Goal: Find specific page/section: Find specific page/section

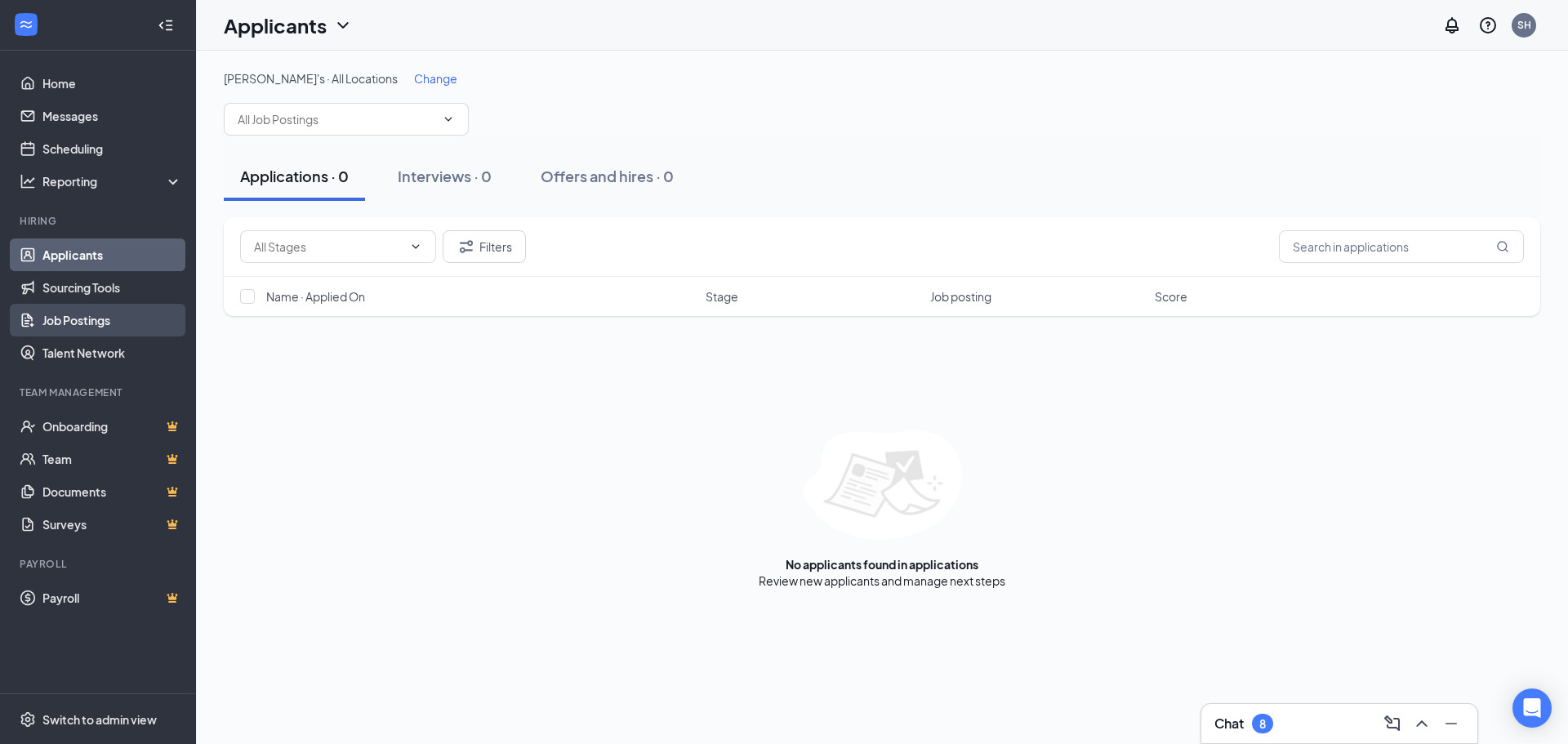
click at [77, 312] on link "Job Postings" at bounding box center [113, 320] width 140 height 33
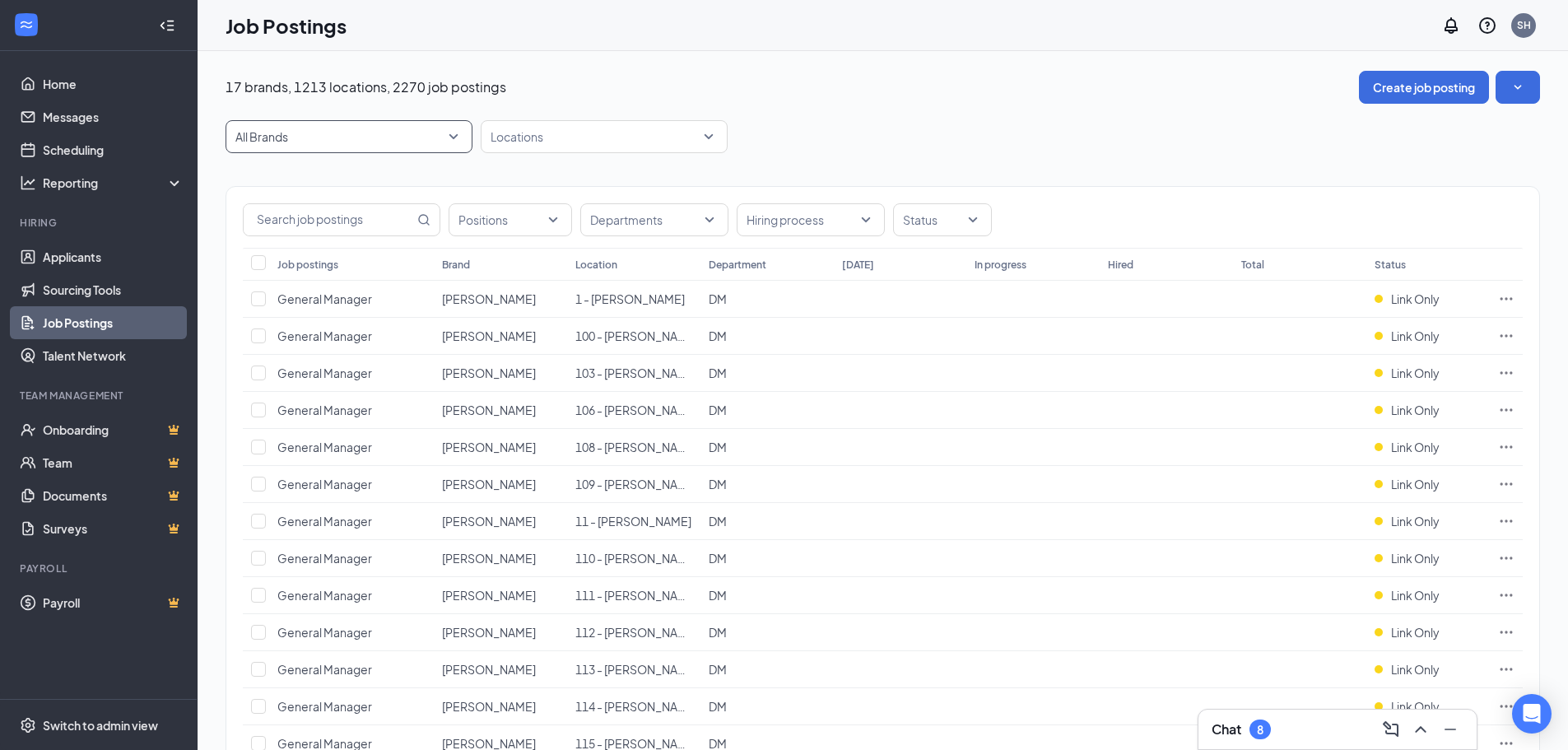
click at [333, 134] on span "All Brands" at bounding box center [341, 136] width 212 height 17
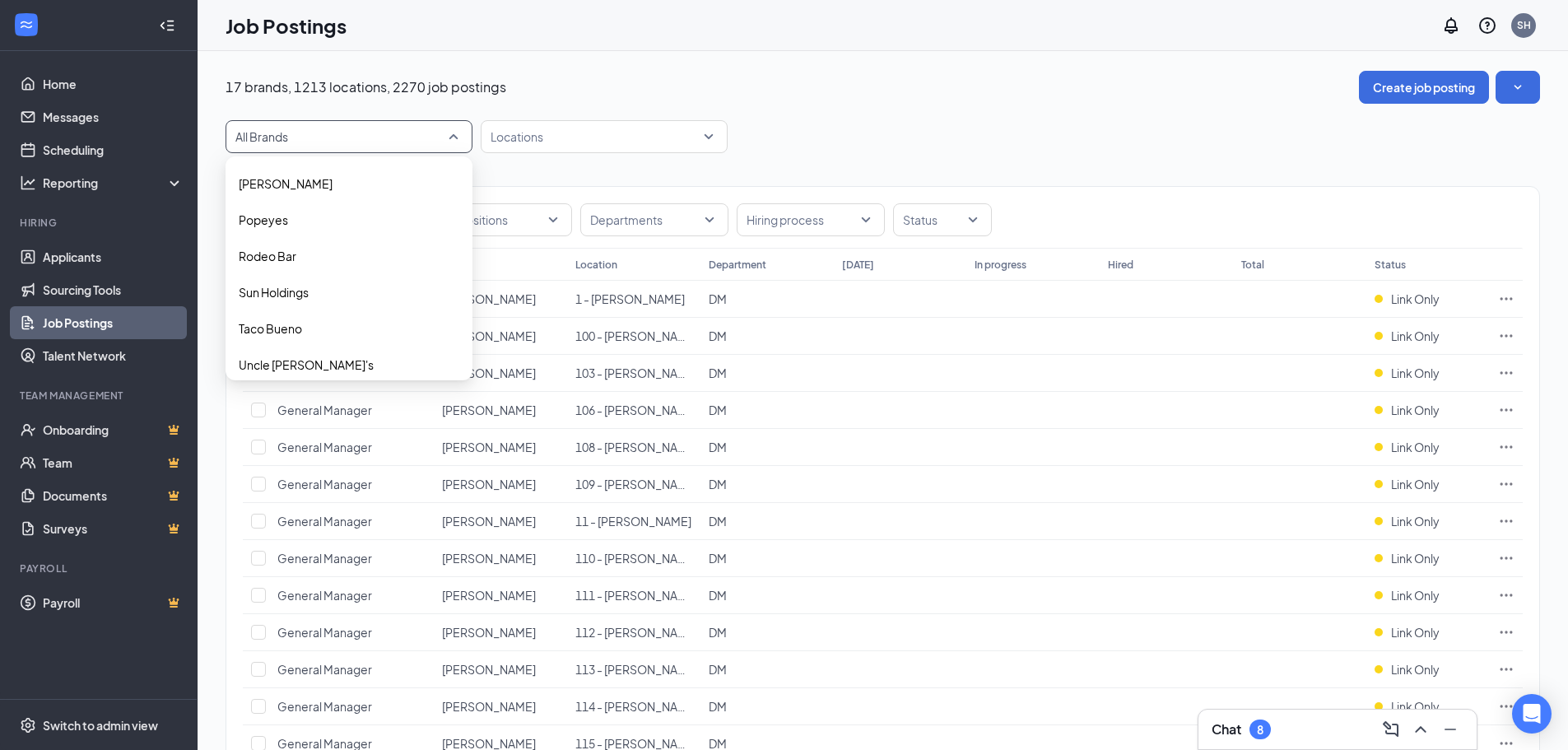
scroll to position [445, 0]
click at [307, 279] on p "Sun Holdings" at bounding box center [274, 283] width 70 height 17
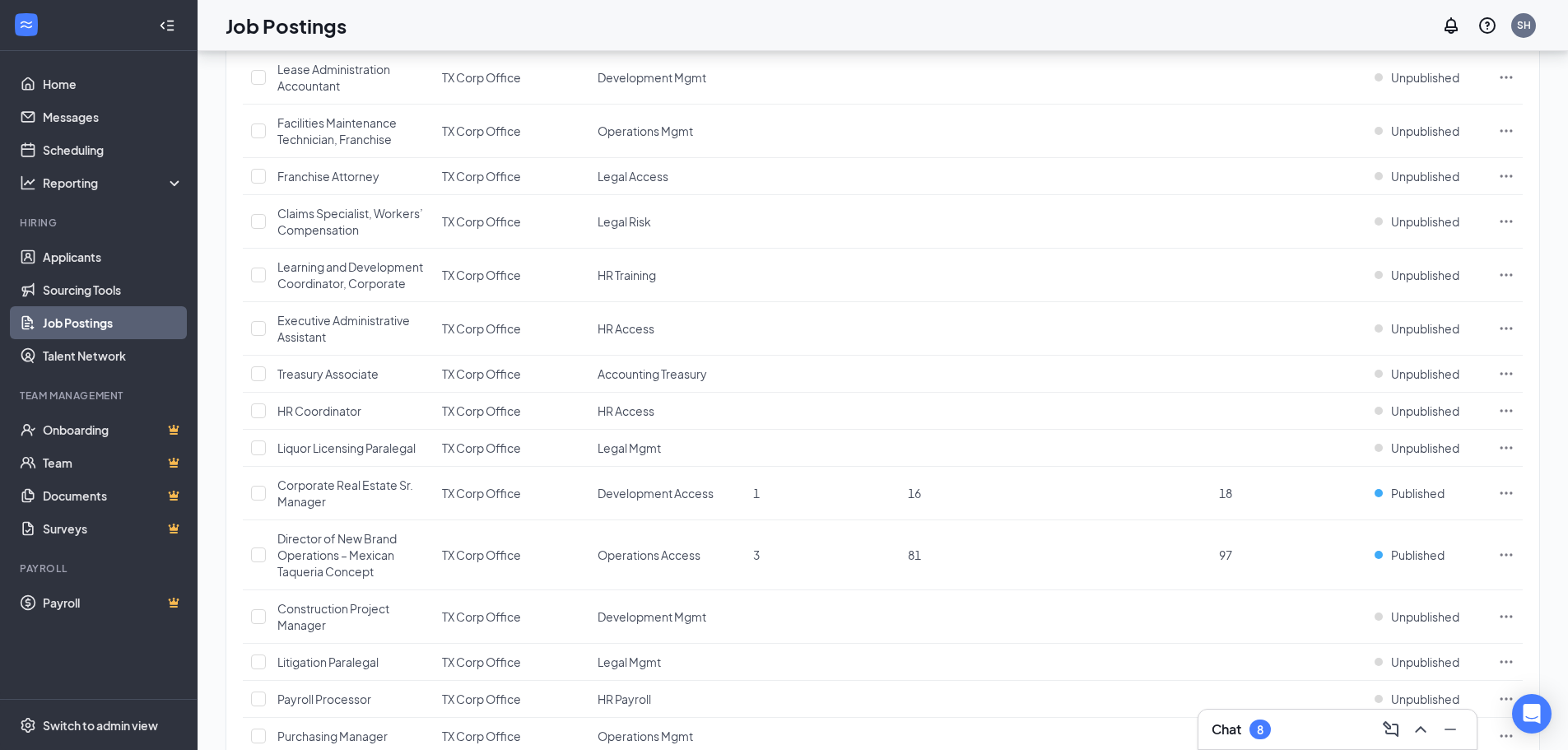
scroll to position [1870, 0]
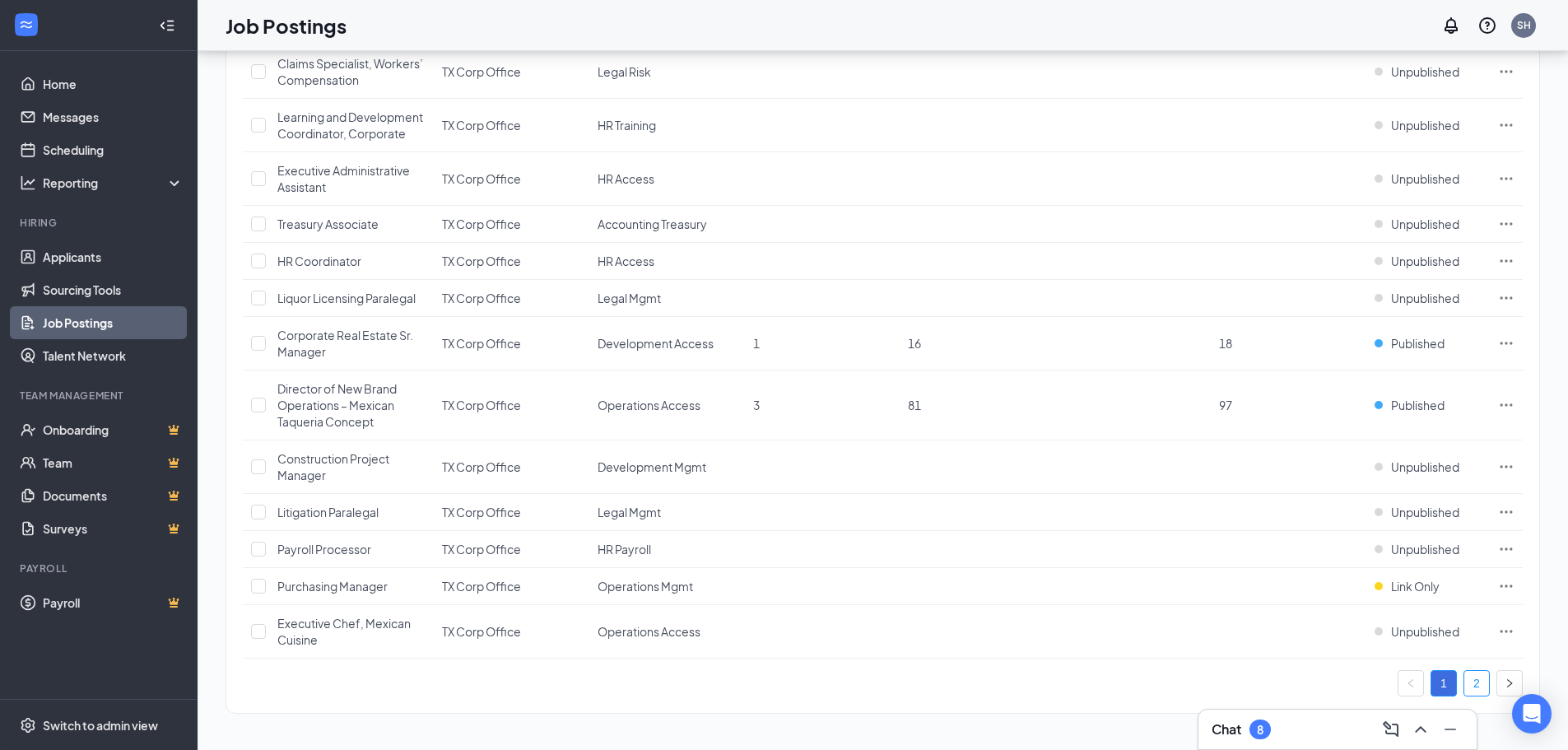
click at [1465, 684] on link "2" at bounding box center [1476, 683] width 24 height 24
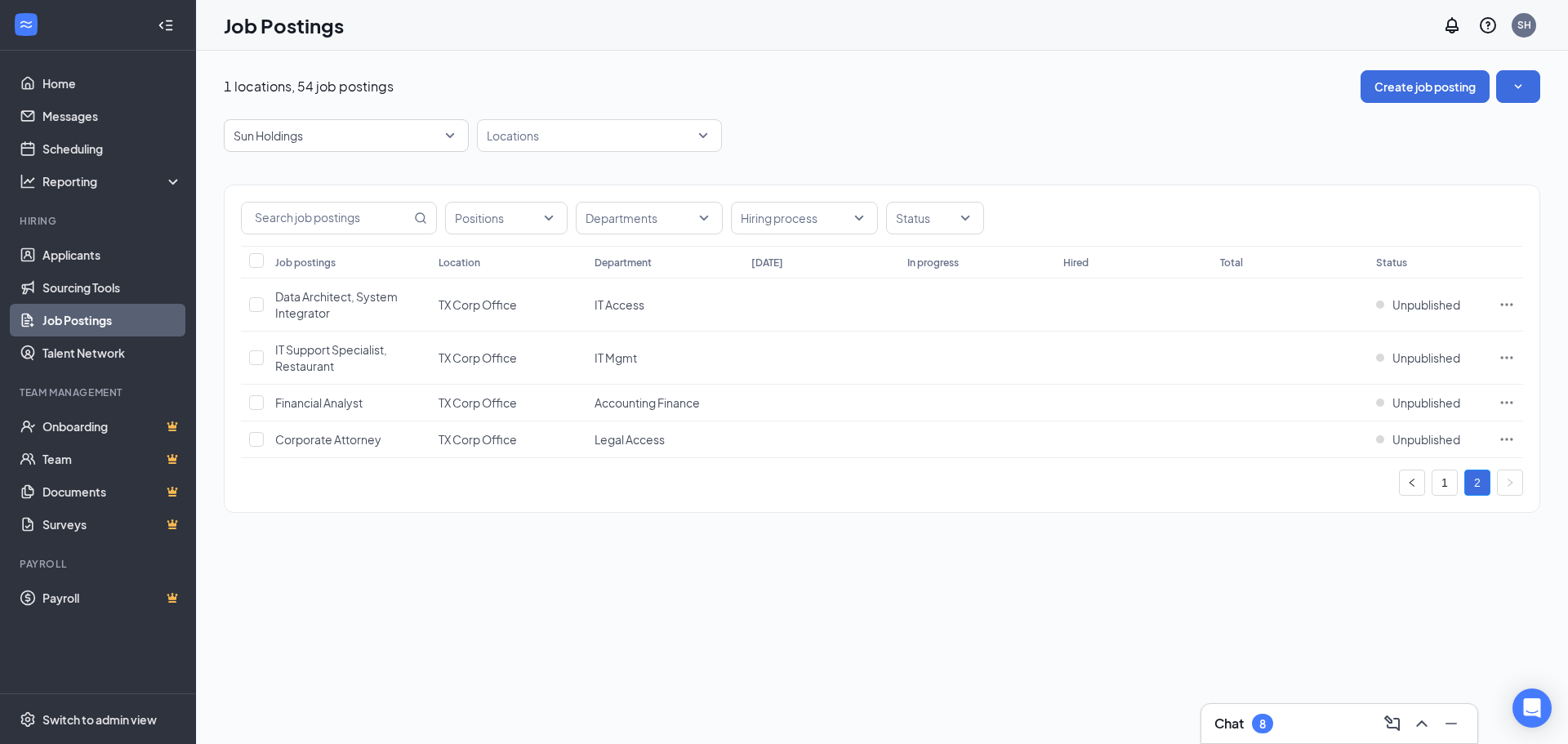
click at [1463, 480] on ul "1 2" at bounding box center [1461, 482] width 124 height 26
click at [1447, 488] on link "1" at bounding box center [1444, 482] width 24 height 24
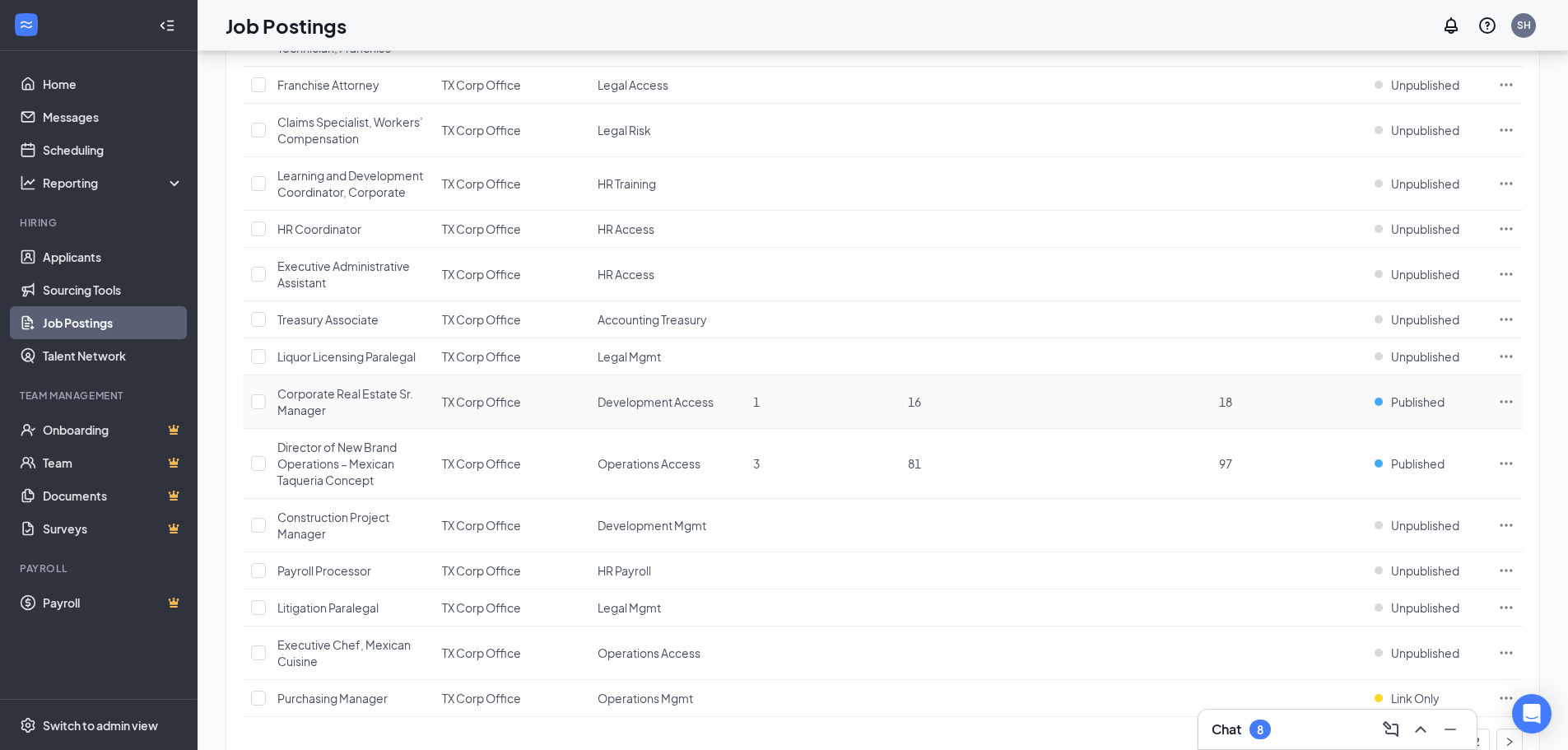
scroll to position [1870, 0]
